Goal: Find specific page/section: Find specific page/section

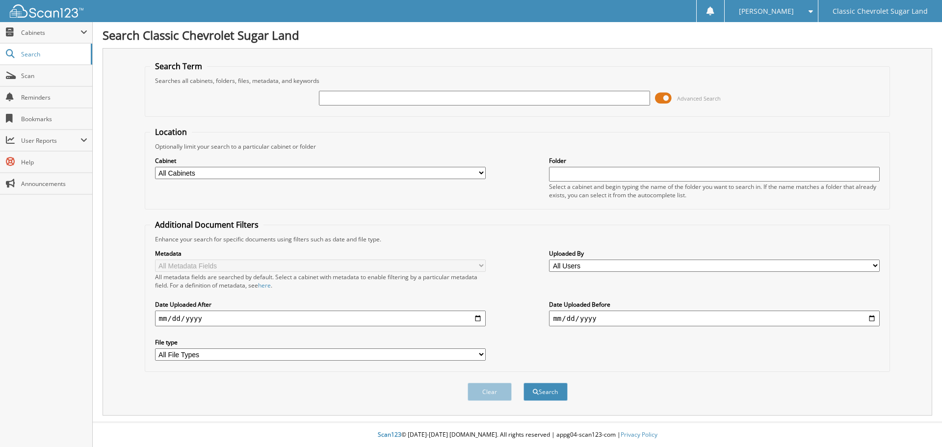
click at [376, 91] on input "text" at bounding box center [484, 98] width 331 height 15
type input "SNSL250920"
click at [523, 383] on button "Search" at bounding box center [545, 392] width 44 height 18
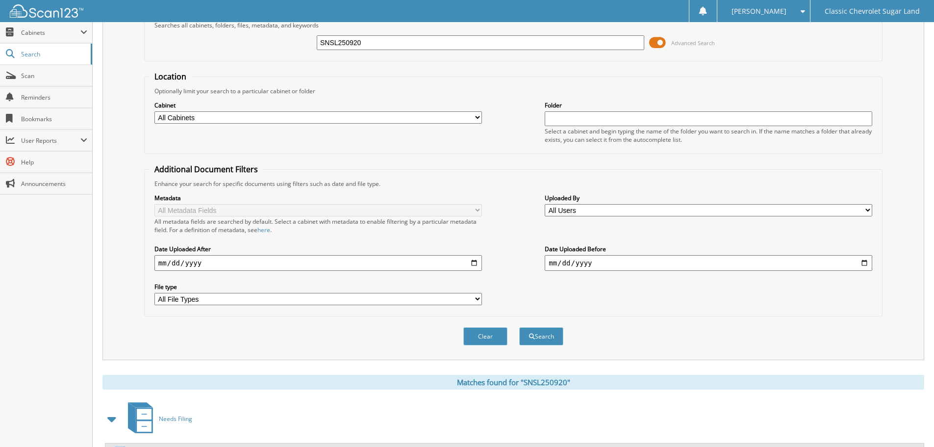
scroll to position [140, 0]
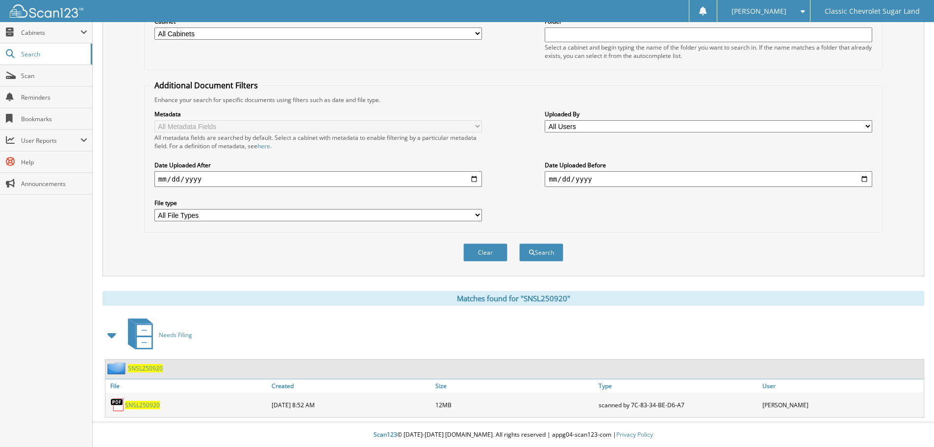
click at [137, 403] on span "SNSL250920" at bounding box center [142, 405] width 35 height 8
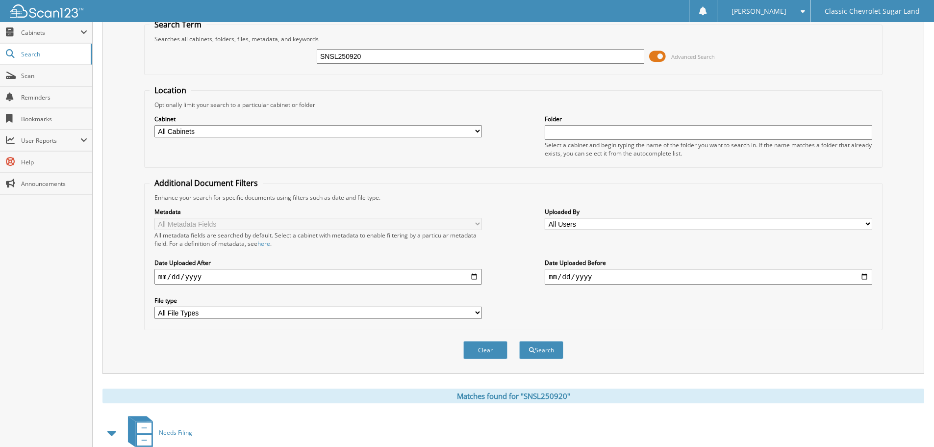
scroll to position [0, 0]
